Goal: Task Accomplishment & Management: Use online tool/utility

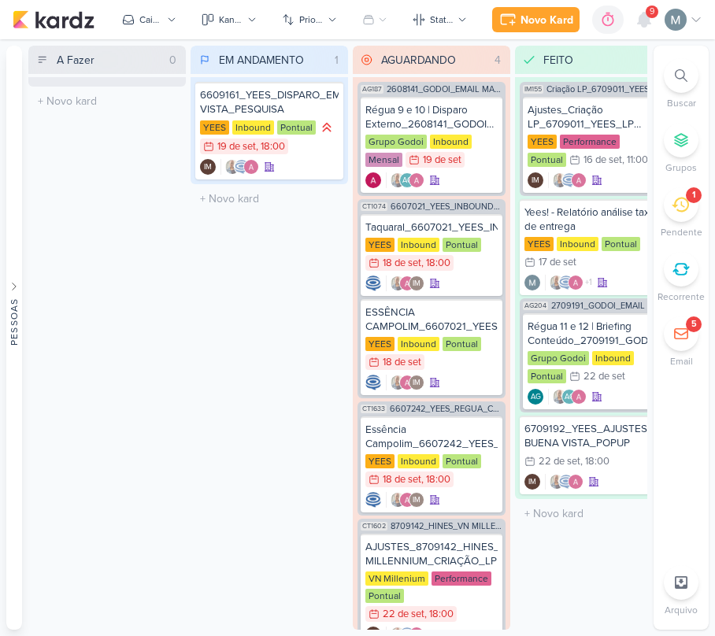
click at [675, 208] on icon at bounding box center [679, 204] width 17 height 17
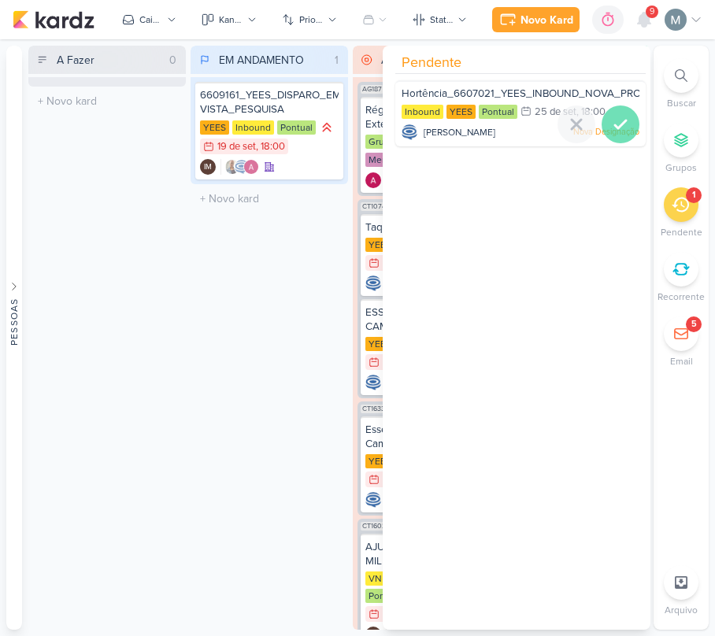
click at [611, 127] on icon at bounding box center [620, 124] width 19 height 19
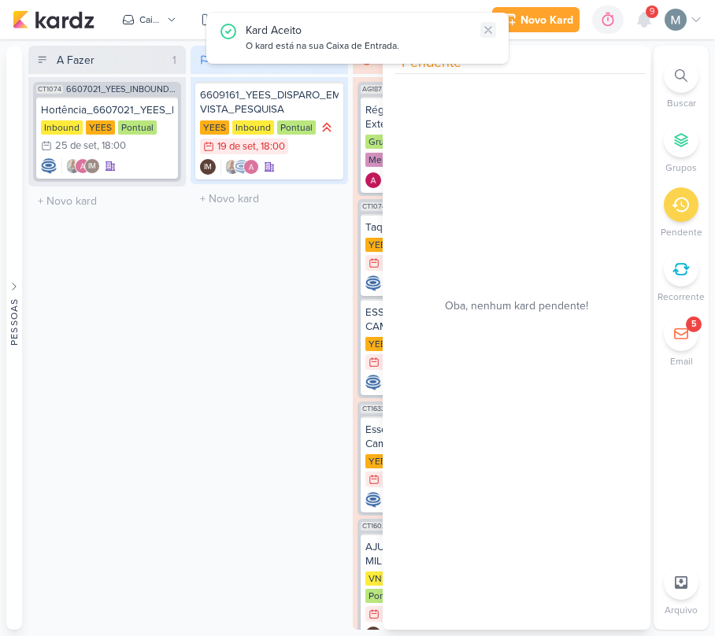
click at [493, 29] on icon at bounding box center [488, 30] width 13 height 13
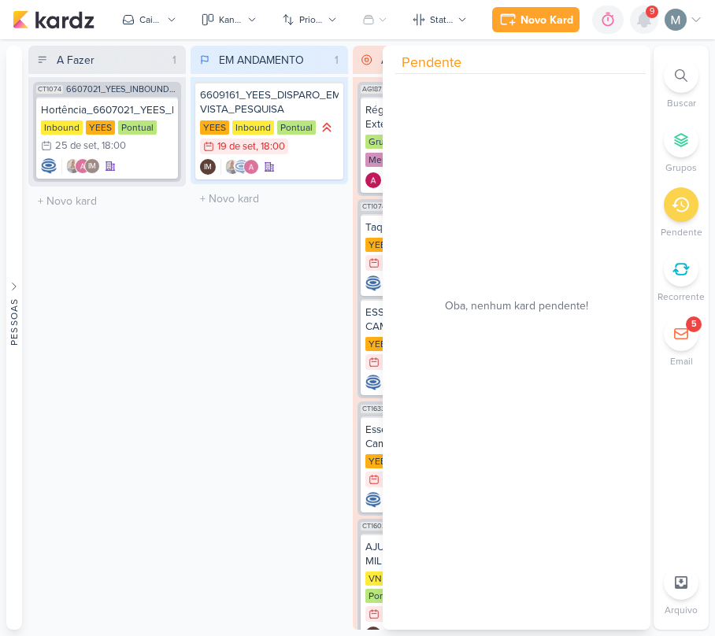
click at [634, 16] on icon at bounding box center [643, 19] width 19 height 19
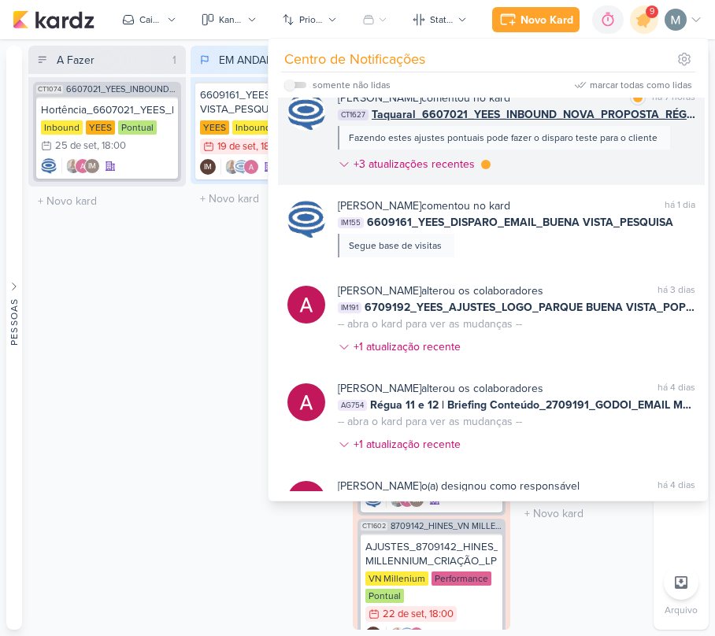
scroll to position [315, 0]
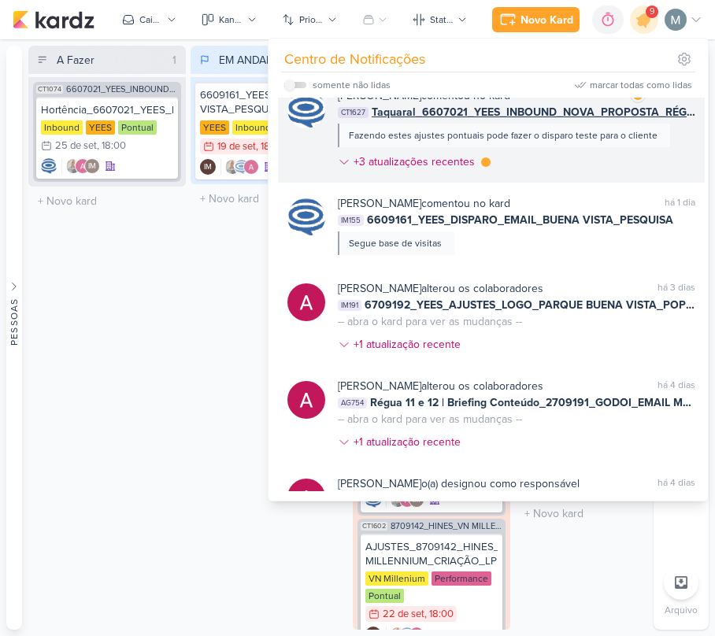
click at [473, 120] on span "Taquaral_6607021_YEES_INBOUND_NOVA_PROPOSTA_RÉGUA_NOVOS_LEADS" at bounding box center [532, 112] width 323 height 17
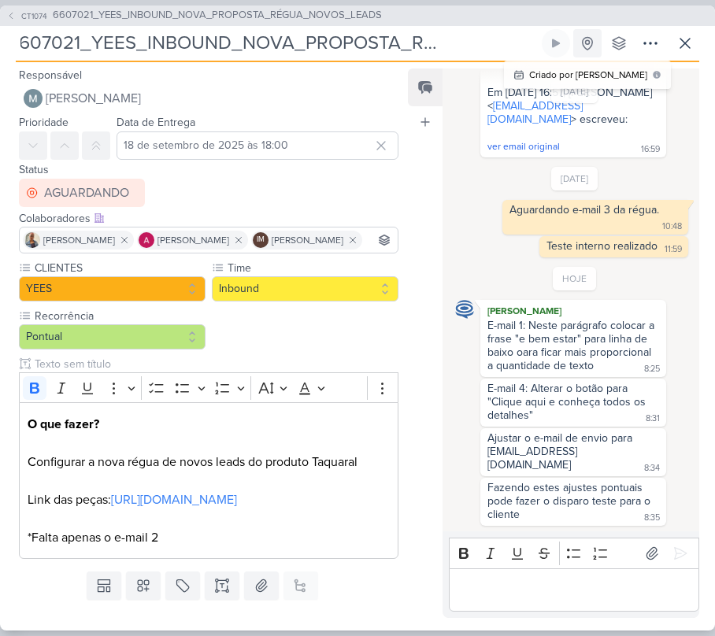
scroll to position [0, 173]
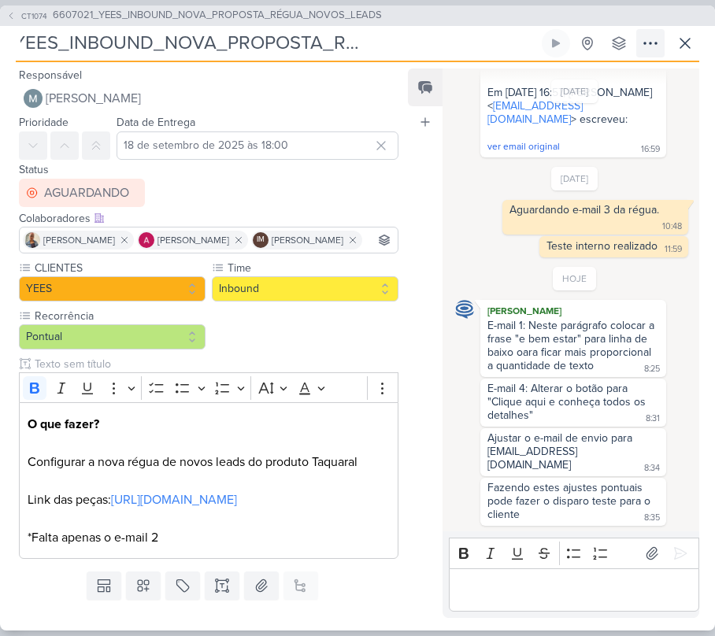
drag, startPoint x: 392, startPoint y: 46, endPoint x: 662, endPoint y: 55, distance: 270.1
click at [662, 55] on div "Taquaral_6607021_YEES_INBOUND_NOVA_PROPOSTA_RÉGUA_NOVOS_LEADS Criado por Caroli…" at bounding box center [357, 45] width 683 height 33
click at [411, 44] on input "Taquaral_6607021_YEES_INBOUND_NOVA_PROPOSTA_RÉGUA_NOVOS_LEADS" at bounding box center [277, 43] width 523 height 28
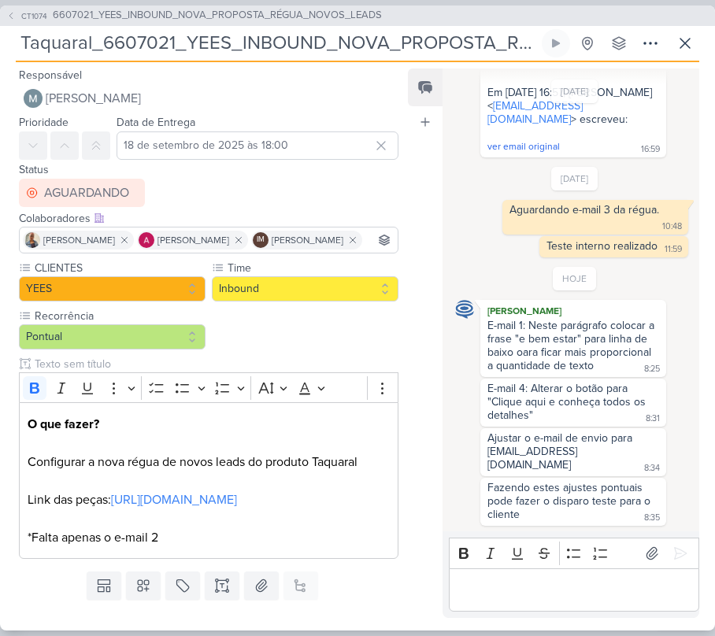
drag, startPoint x: 146, startPoint y: 42, endPoint x: -2, endPoint y: 61, distance: 149.2
click at [0, 61] on html "1.99.0 Novo Kard Ctrl + k 0h0m Sessão desligada... Hoje 0h0m Semana 0h0m Mês 0h…" at bounding box center [357, 318] width 715 height 636
click at [102, 39] on input "Taquaral_6607021_YEES_INBOUND_NOVA_PROPOSTA_RÉGUA_NOVOS_LEADS" at bounding box center [277, 43] width 523 height 28
click at [643, 379] on div "E-mail 4: Alterar o botão para "Clique aqui e conheça todos os detalhes" 8:31 8…" at bounding box center [573, 403] width 186 height 48
click at [593, 564] on div "Bold Italic Underline Strikethrough Bulleted List Numbered List" at bounding box center [573, 553] width 243 height 30
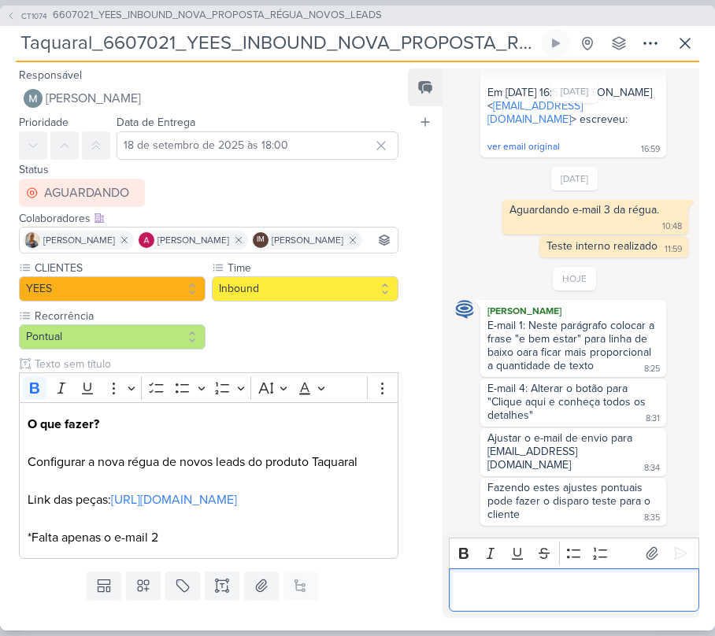
click at [637, 575] on div "Editor editing area: main" at bounding box center [574, 589] width 250 height 43
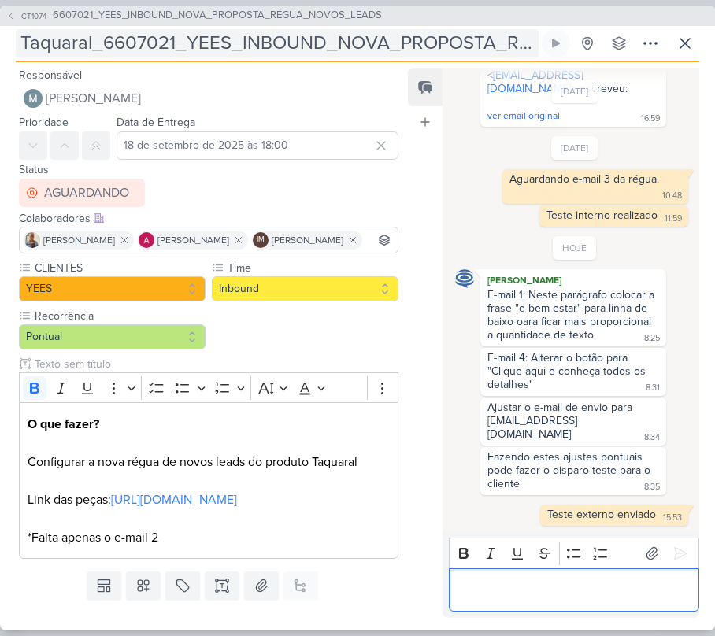
scroll to position [249, 0]
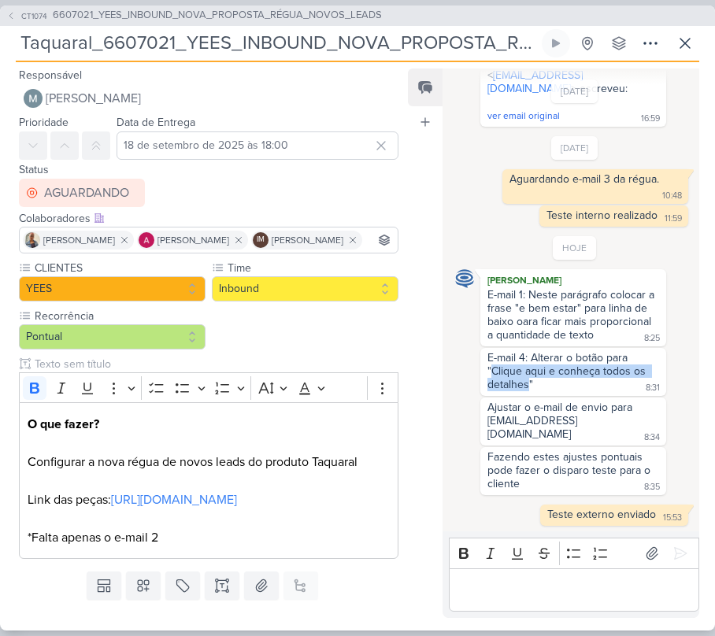
drag, startPoint x: 490, startPoint y: 367, endPoint x: 526, endPoint y: 382, distance: 39.5
click at [526, 382] on div "E-mail 4: Alterar o botão para "Clique aqui e conheça todos os detalhes"" at bounding box center [567, 371] width 161 height 40
copy div "Clique aqui e conheça todos os detalhes"
click at [697, 50] on button at bounding box center [685, 43] width 28 height 28
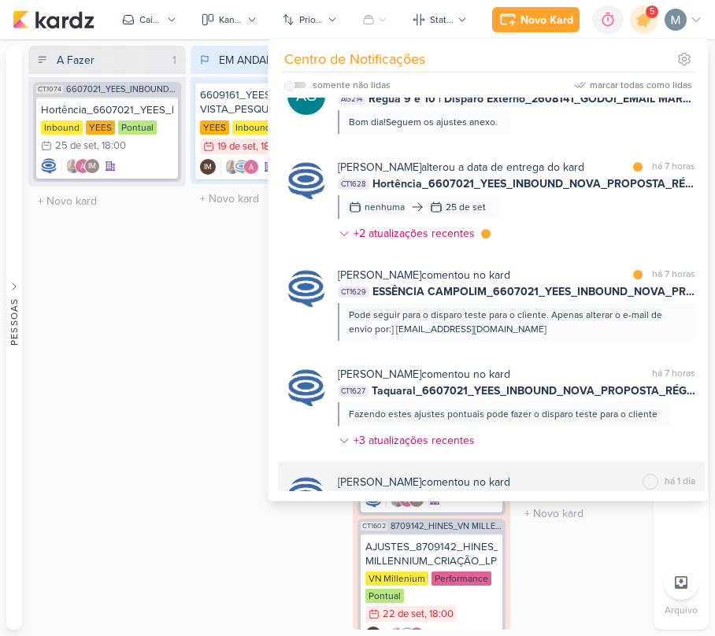
scroll to position [0, 0]
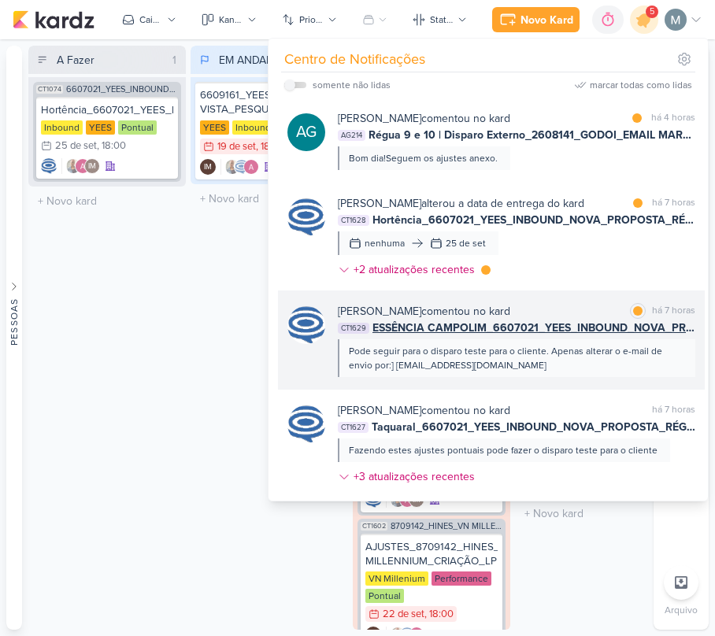
click at [561, 336] on span "ESSÊNCIA CAMPOLIM_6607021_YEES_INBOUND_NOVA_PROPOSTA_RÉGUA_NOVOS_LEADS" at bounding box center [533, 328] width 323 height 17
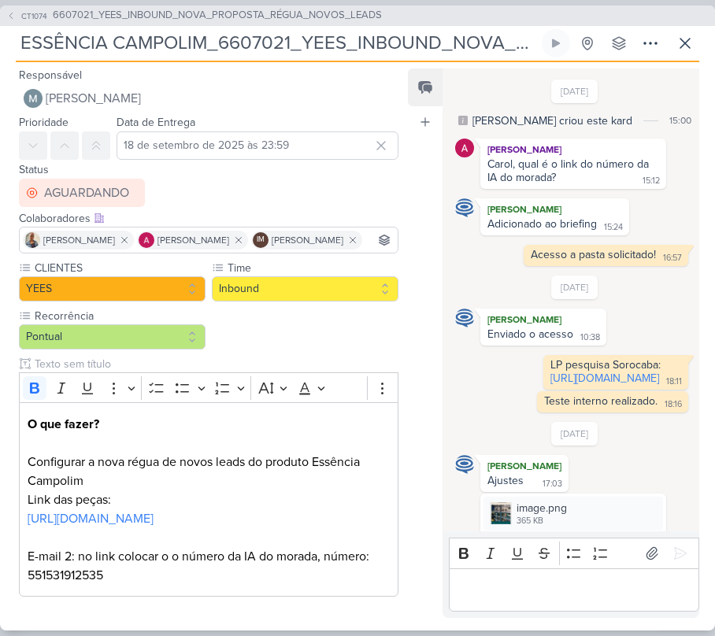
scroll to position [1446, 0]
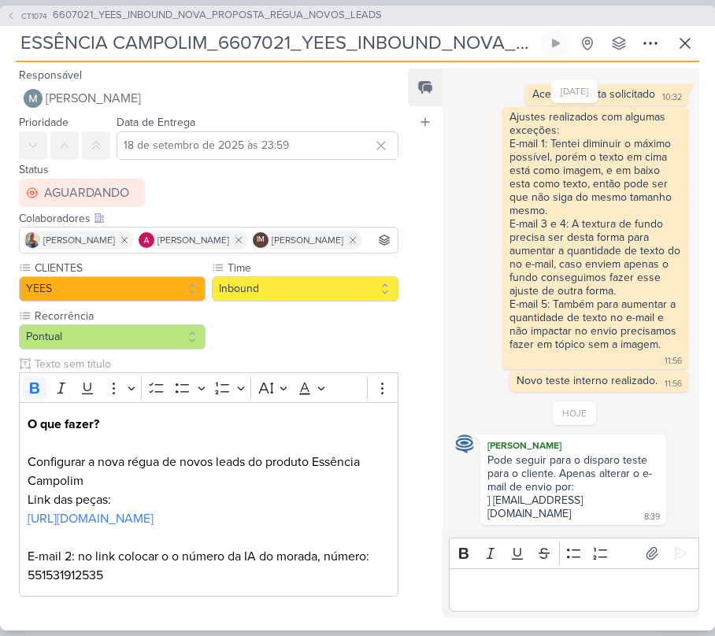
click at [540, 625] on div "Responsável Mariana Amorim Nenhum contato encontrado create new contact Novo Co…" at bounding box center [357, 346] width 715 height 568
click at [530, 578] on div "Editor editing area: main" at bounding box center [574, 589] width 250 height 43
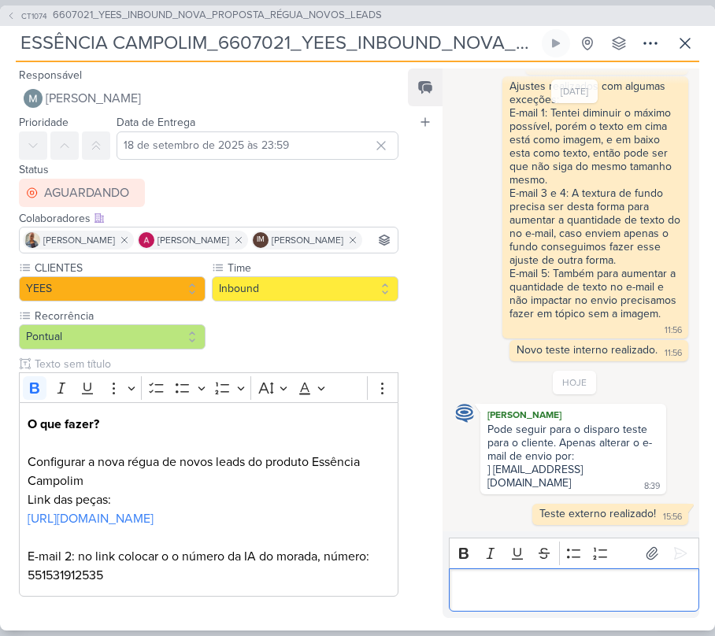
scroll to position [1477, 0]
click at [693, 49] on icon at bounding box center [684, 43] width 19 height 19
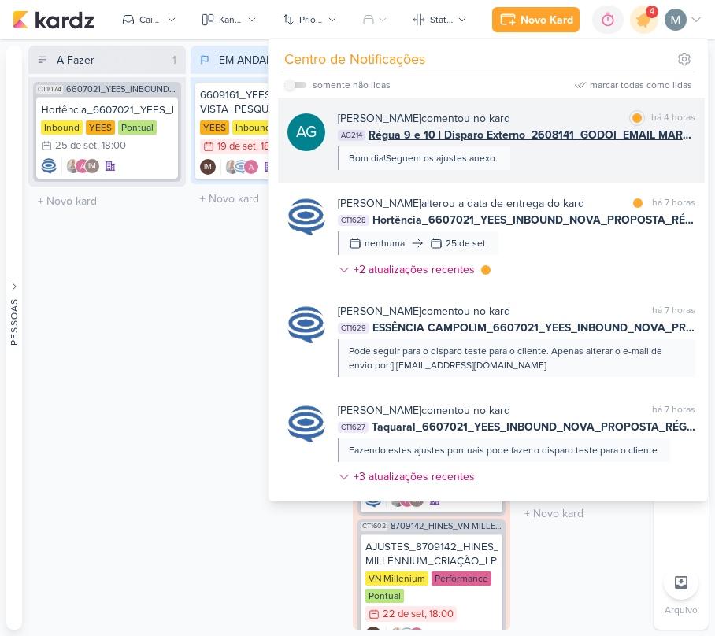
click at [510, 124] on div "Aline Gimenez Graciano comentou no kard" at bounding box center [424, 118] width 172 height 17
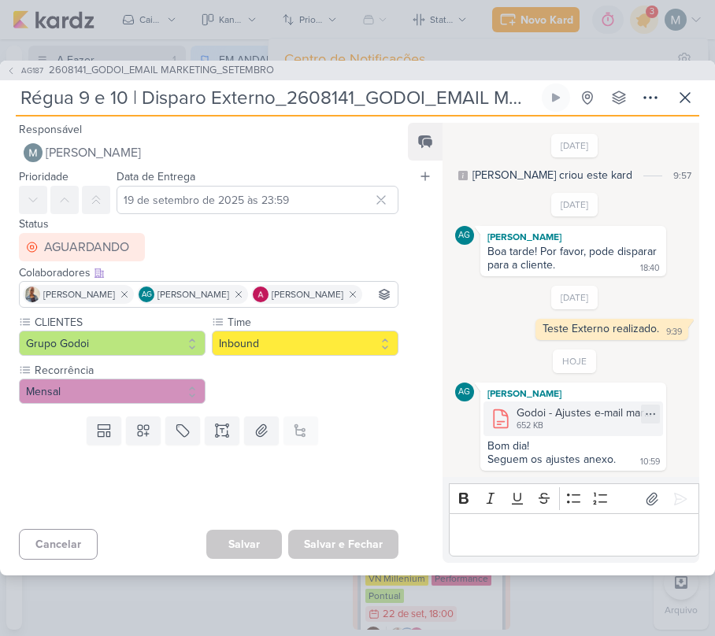
click at [593, 417] on div "Godoi - Ajustes e-mail marketing 23-09.docx" at bounding box center [584, 413] width 137 height 17
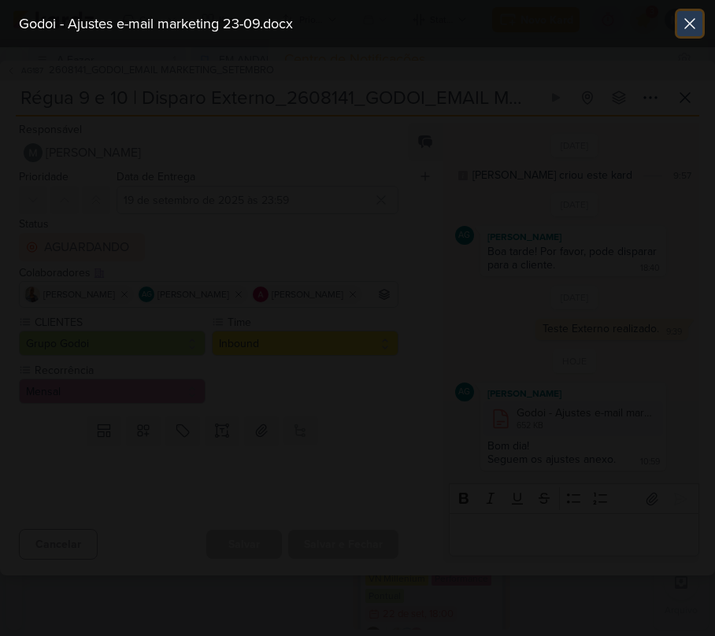
click at [686, 23] on icon at bounding box center [689, 23] width 19 height 19
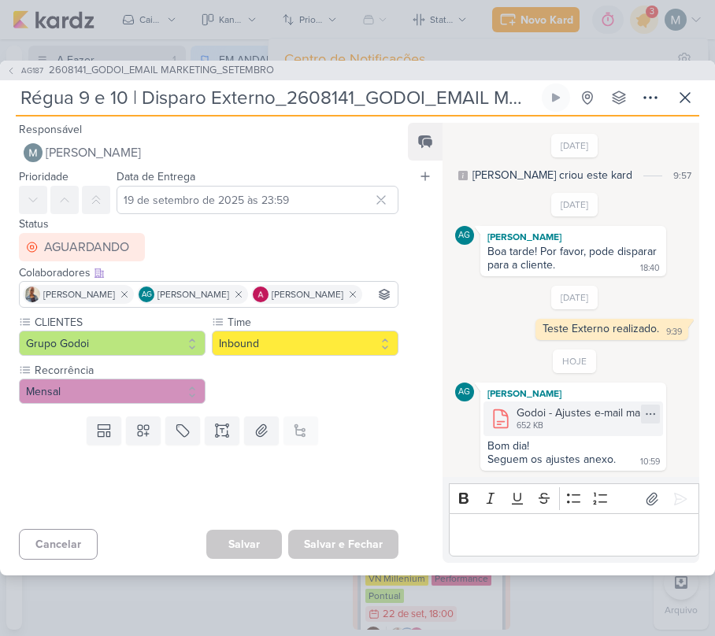
click at [644, 409] on icon at bounding box center [650, 414] width 13 height 13
click at [597, 472] on button "Baixar" at bounding box center [589, 466] width 127 height 23
click at [513, 571] on div "Responsável Mariana Amorim Nenhum contato encontrado create new contact Novo Co…" at bounding box center [357, 345] width 715 height 459
click at [511, 571] on div "Responsável Mariana Amorim Nenhum contato encontrado create new contact Novo Co…" at bounding box center [357, 345] width 715 height 459
click at [505, 545] on p "Editor editing area: main" at bounding box center [573, 535] width 234 height 19
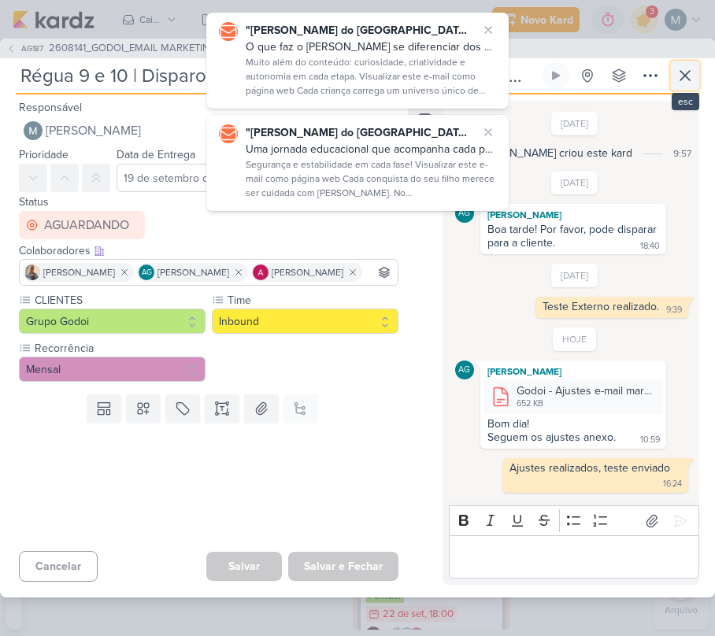
click at [693, 71] on icon at bounding box center [684, 75] width 19 height 19
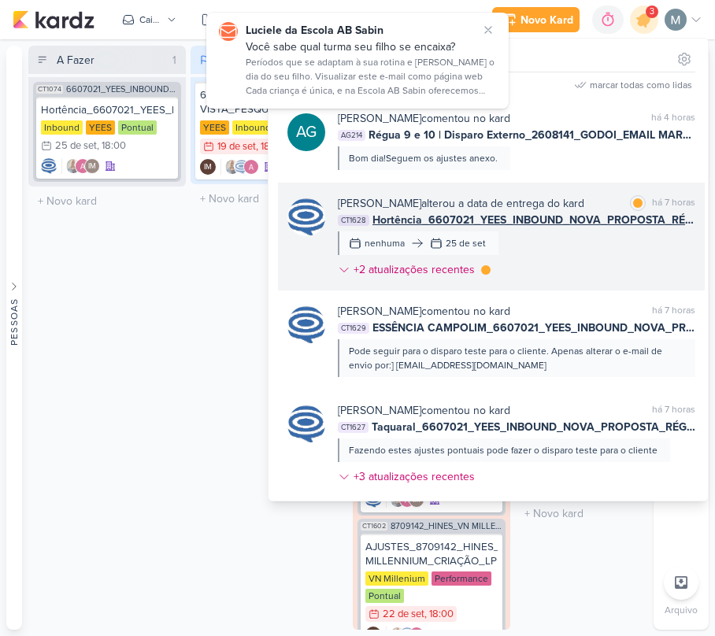
click at [584, 212] on div "Caroline Traven De Andrade alterou a data de entrega do kard" at bounding box center [461, 203] width 246 height 17
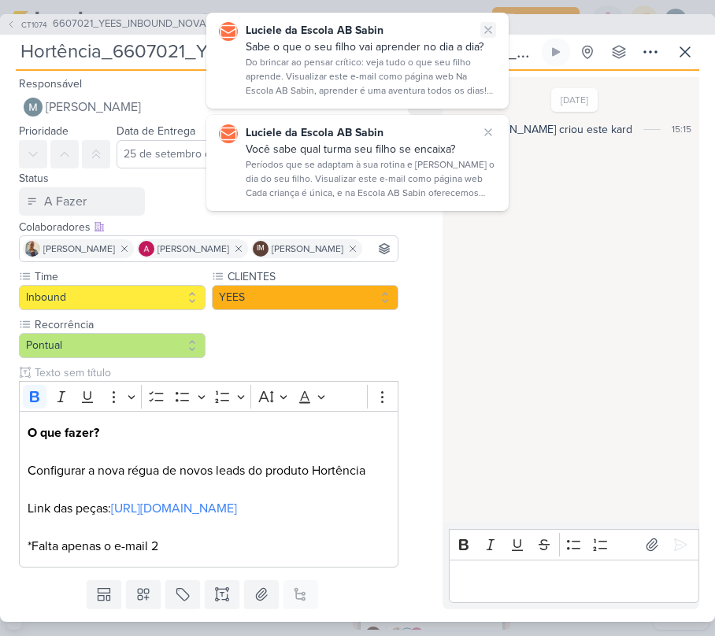
click at [480, 36] on button at bounding box center [488, 30] width 16 height 16
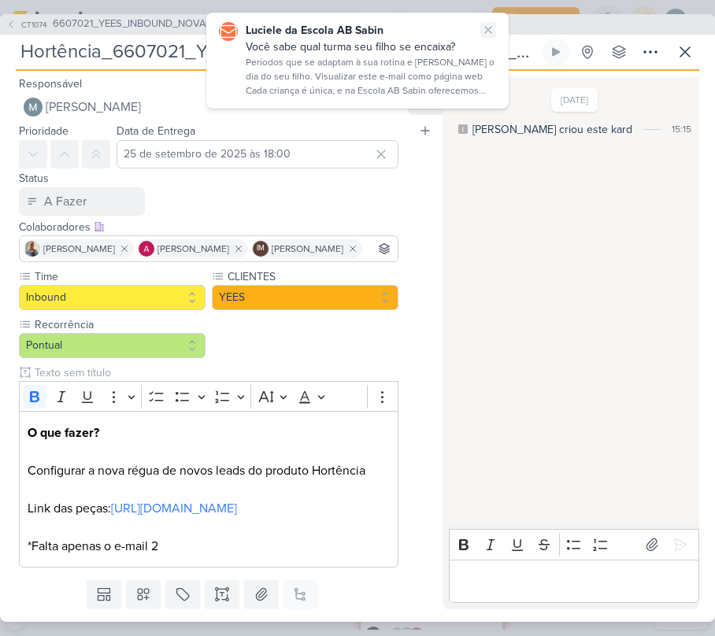
click at [485, 35] on icon at bounding box center [488, 30] width 13 height 13
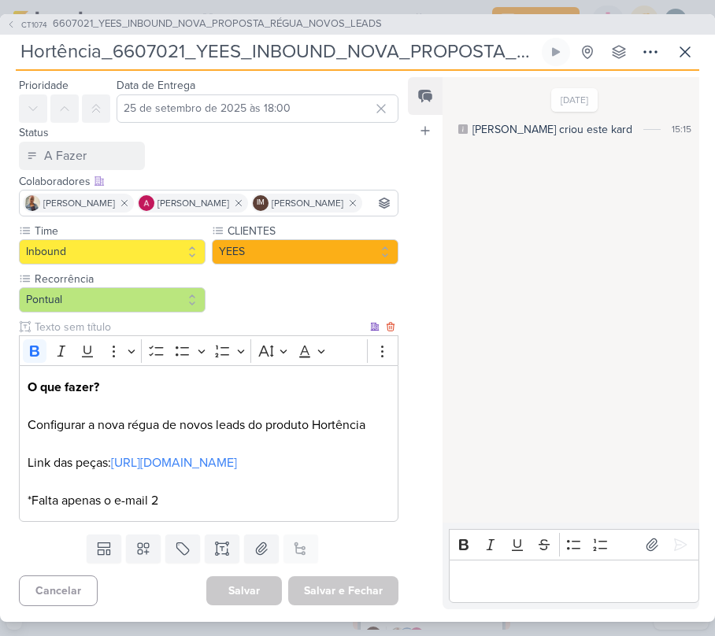
scroll to position [108, 0]
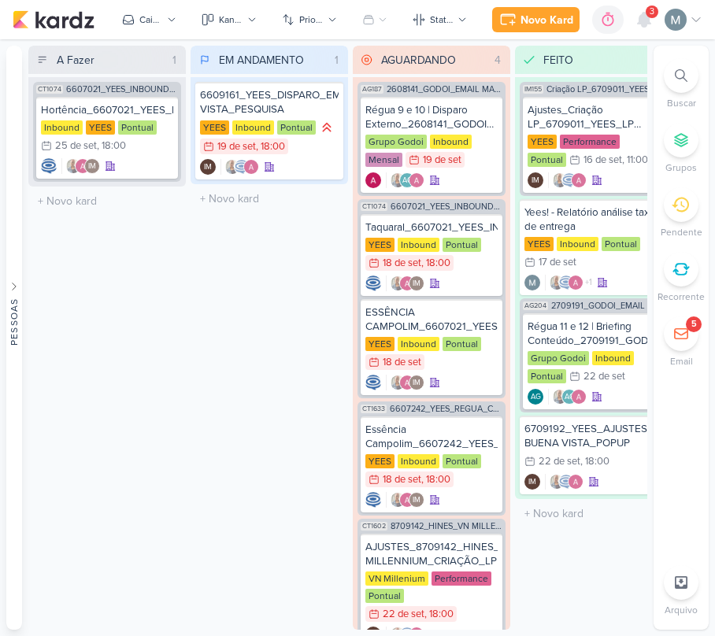
click at [535, 17] on div "3" at bounding box center [651, 12] width 13 height 13
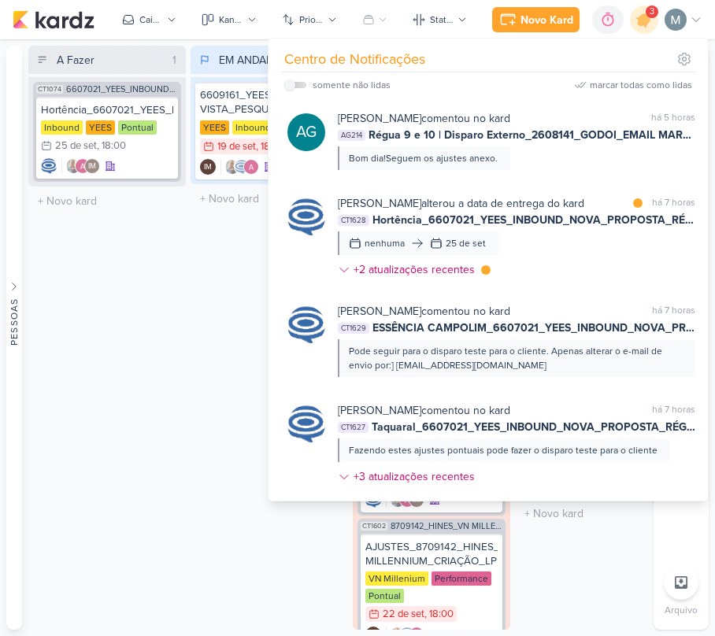
click at [535, 17] on div "3" at bounding box center [651, 12] width 13 height 13
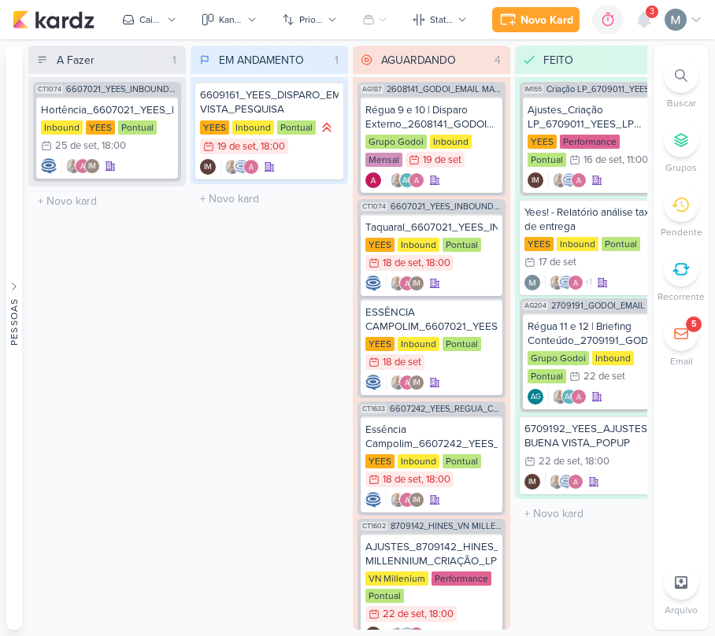
click at [535, 17] on div "3" at bounding box center [651, 12] width 13 height 13
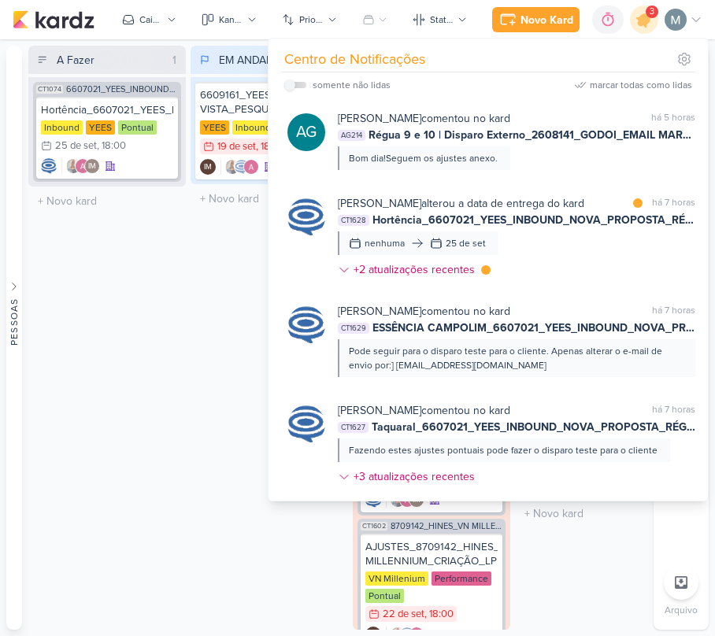
click at [535, 17] on div "3" at bounding box center [651, 12] width 13 height 13
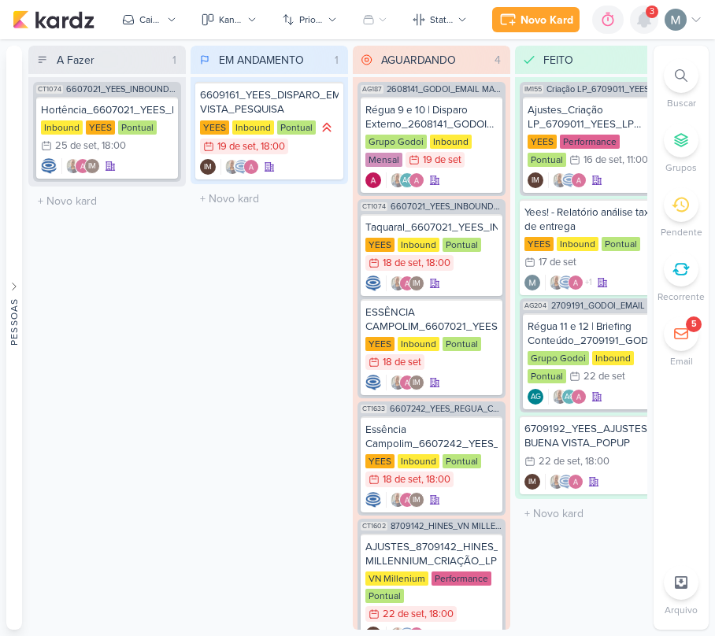
click at [535, 20] on icon at bounding box center [643, 19] width 19 height 19
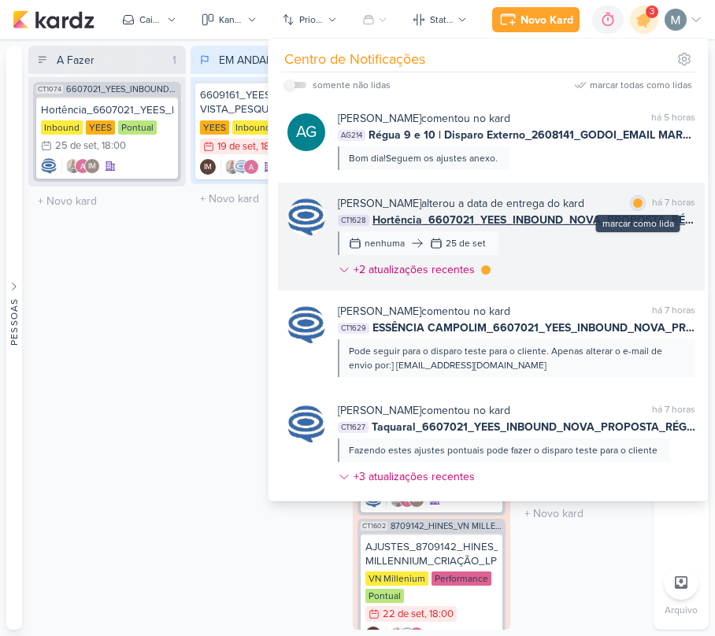
click at [535, 199] on div at bounding box center [637, 202] width 9 height 9
